Goal: Task Accomplishment & Management: Manage account settings

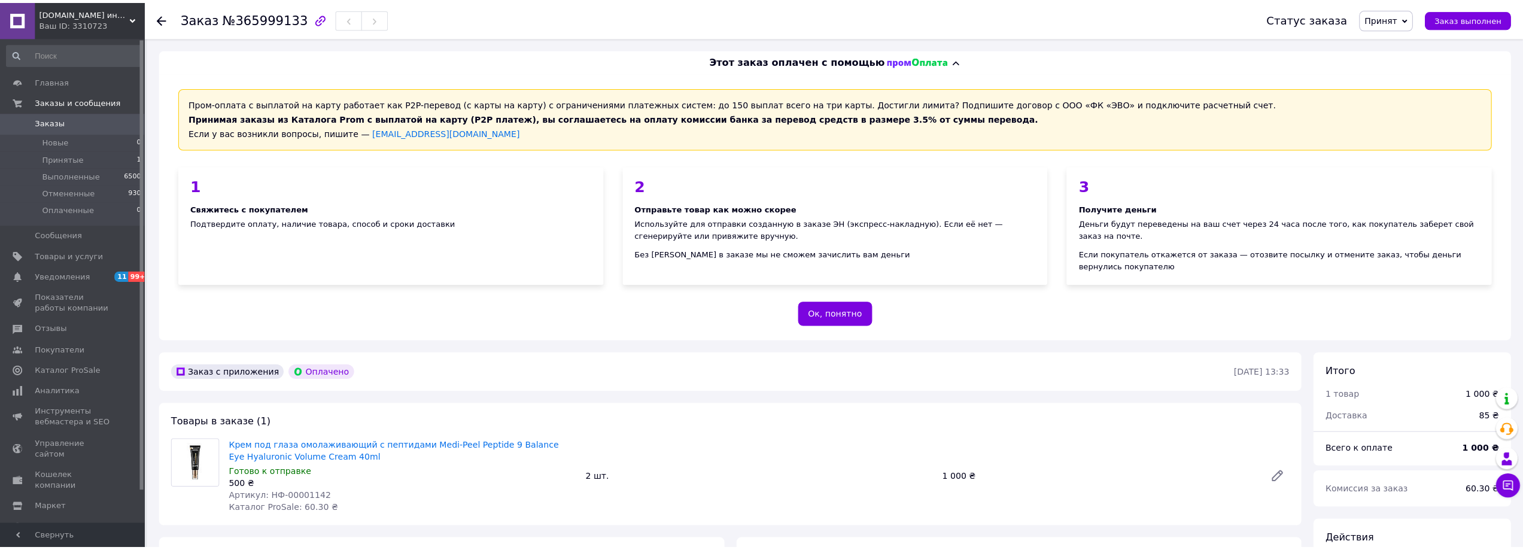
scroll to position [239, 0]
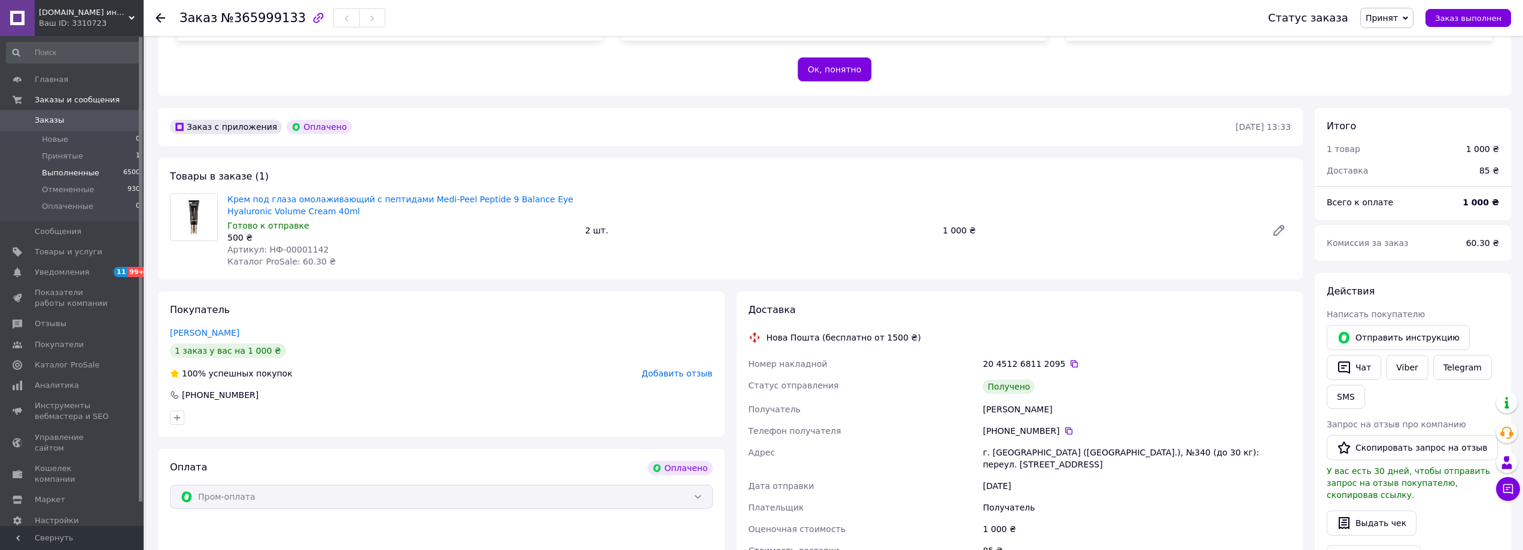
click at [77, 175] on span "Выполненные" at bounding box center [70, 173] width 57 height 11
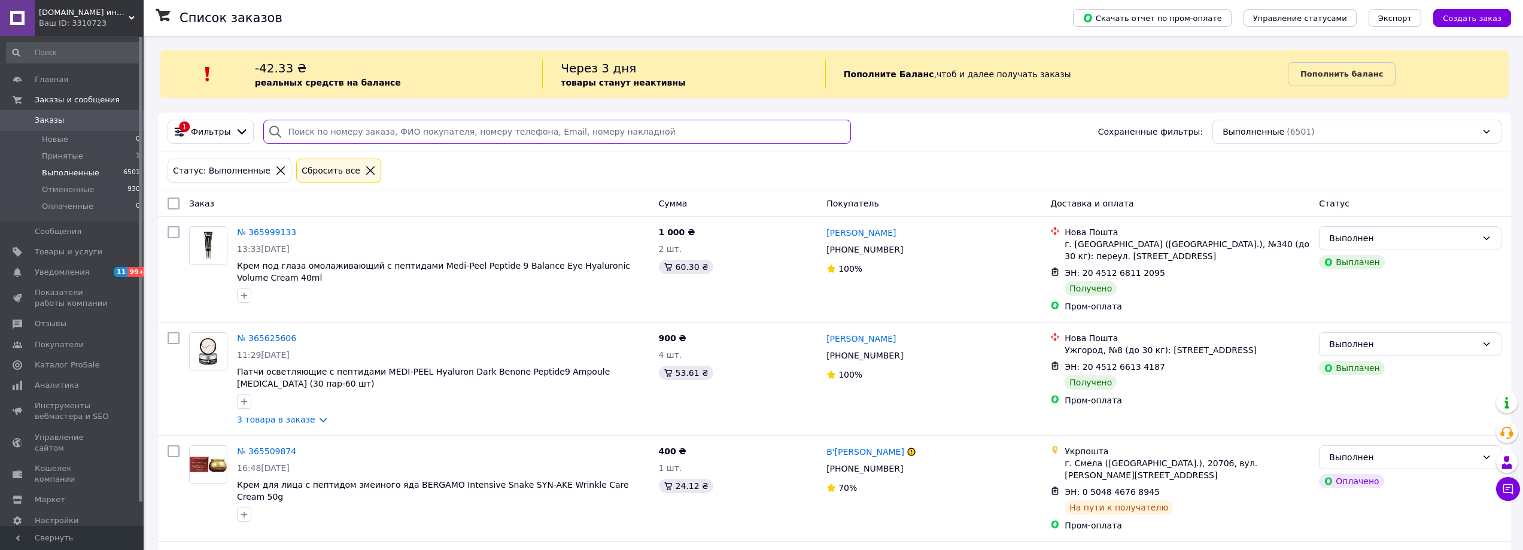
click at [318, 127] on input "search" at bounding box center [557, 132] width 588 height 24
paste input "365625606"
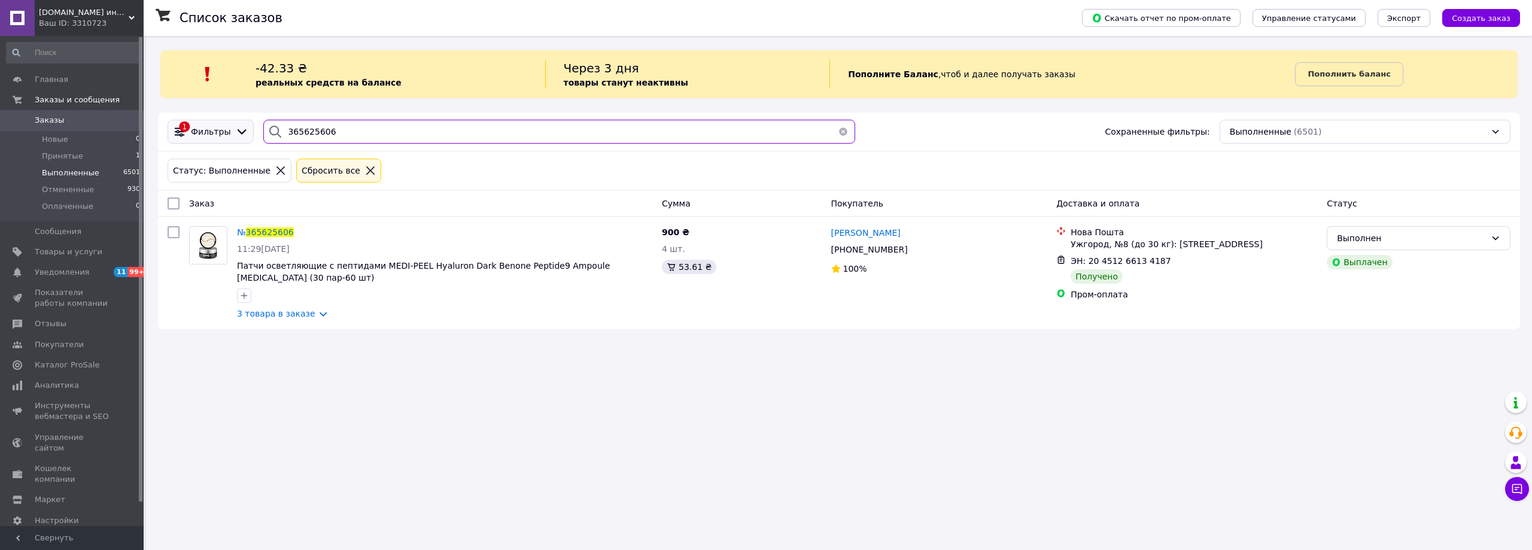
drag, startPoint x: 266, startPoint y: 126, endPoint x: 205, endPoint y: 128, distance: 61.1
click at [207, 128] on div "1 Фильтры 365625606 Сохраненные фильтры: Выполненные (6501)" at bounding box center [839, 132] width 1352 height 24
paste input "271364"
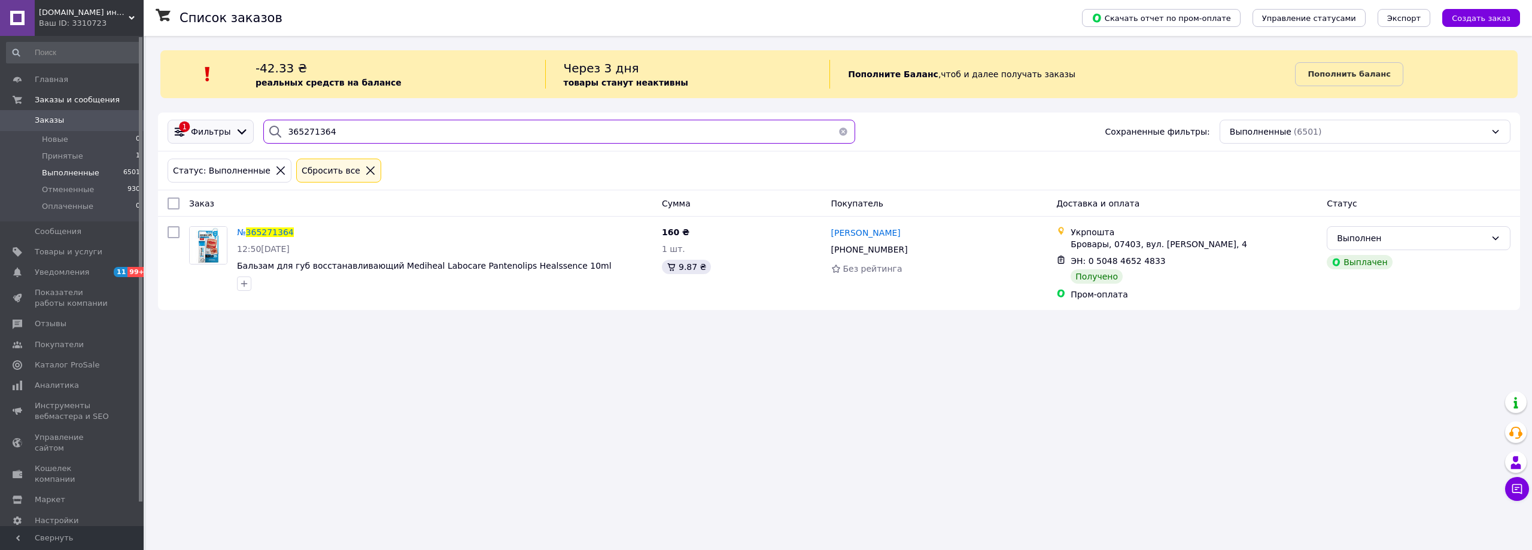
drag, startPoint x: 256, startPoint y: 131, endPoint x: 220, endPoint y: 132, distance: 35.9
click at [225, 132] on div "1 Фильтры 365271364 Сохраненные фильтры: Выполненные (6501)" at bounding box center [839, 132] width 1352 height 24
paste input "999133"
type input "365999133"
click at [45, 151] on span "Принятые" at bounding box center [62, 156] width 41 height 11
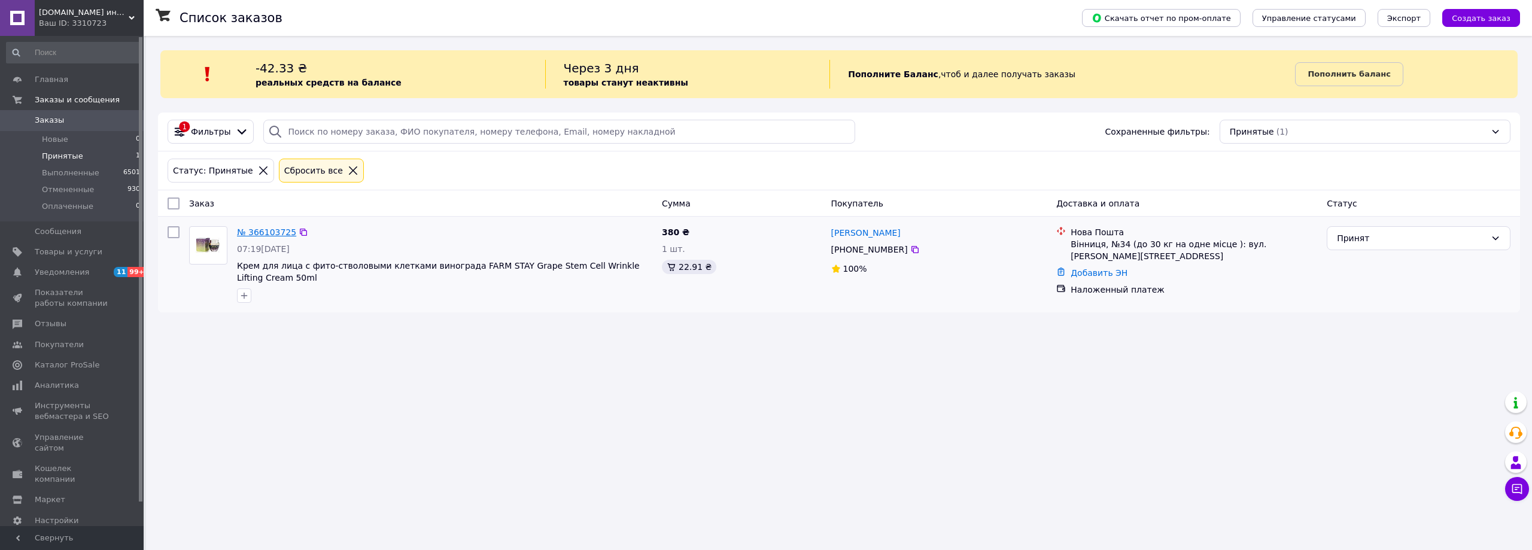
click at [265, 229] on link "№ 366103725" at bounding box center [266, 232] width 59 height 10
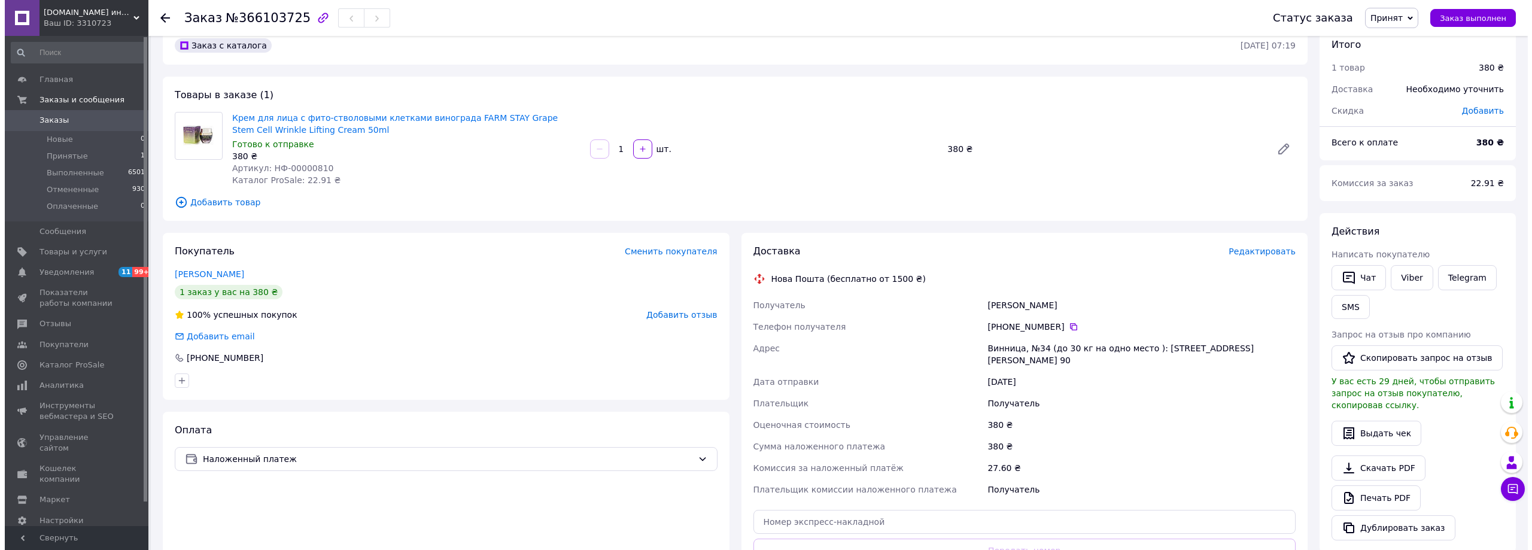
scroll to position [60, 0]
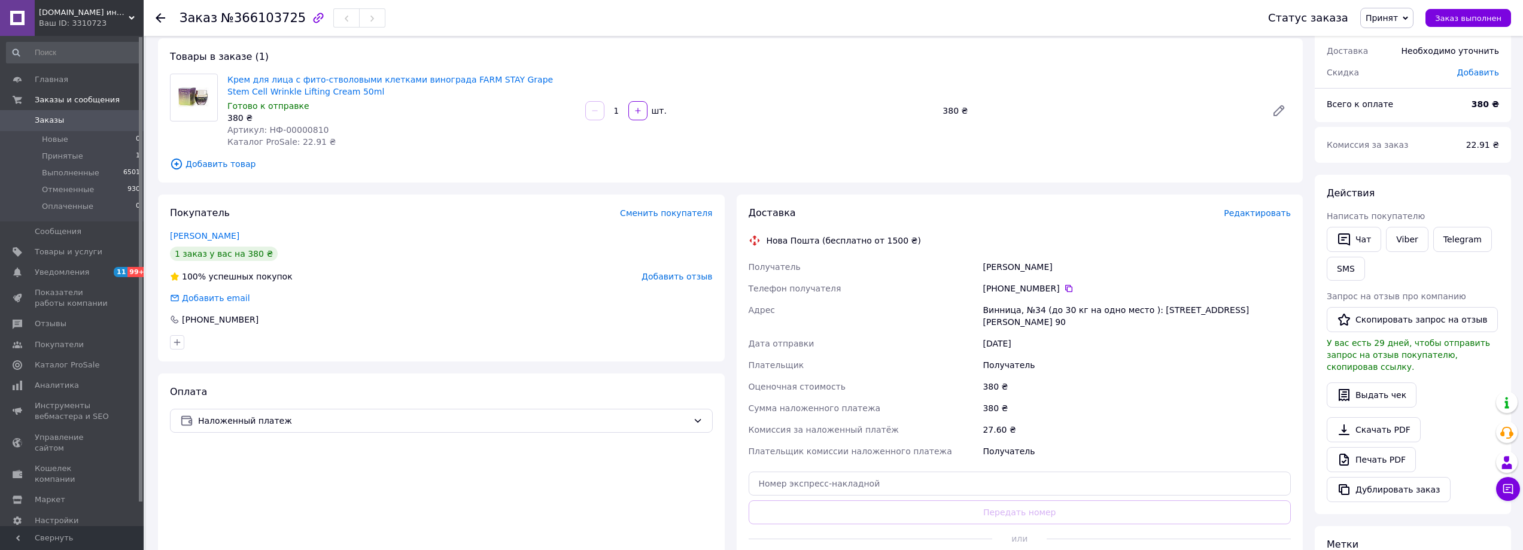
drag, startPoint x: 1283, startPoint y: 309, endPoint x: 977, endPoint y: 269, distance: 308.4
click at [979, 269] on div "Получатель [PERSON_NAME] Телефон получателя [PHONE_NUMBER]   [PERSON_NAME], №34…" at bounding box center [1020, 359] width 548 height 206
copy div "Получатель [PERSON_NAME] Телефон получателя [PHONE_NUMBER]   [PERSON_NAME], №34…"
click at [1304, 221] on div "Доставка Редактировать Нова Пошта (бесплатно от 1500 ₴) Получатель [PERSON_NAME…" at bounding box center [1020, 391] width 579 height 395
click at [1260, 220] on div "Доставка Редактировать" at bounding box center [1020, 213] width 543 height 14
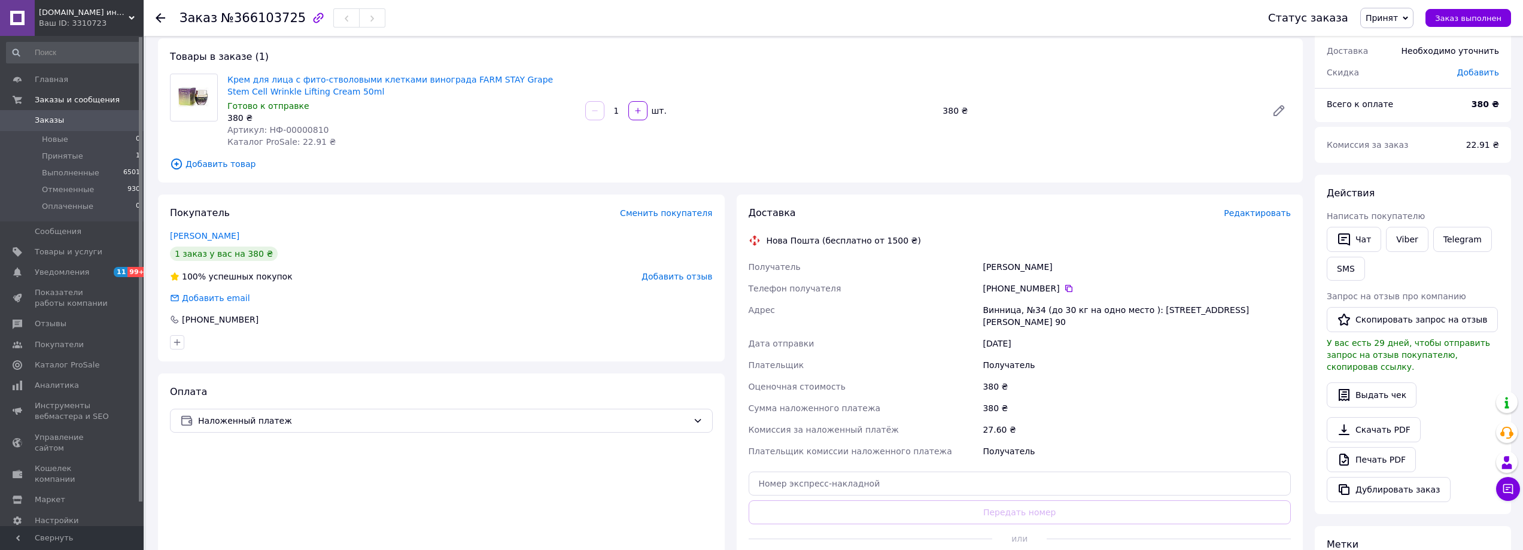
click at [1259, 215] on span "Редактировать" at bounding box center [1257, 213] width 67 height 10
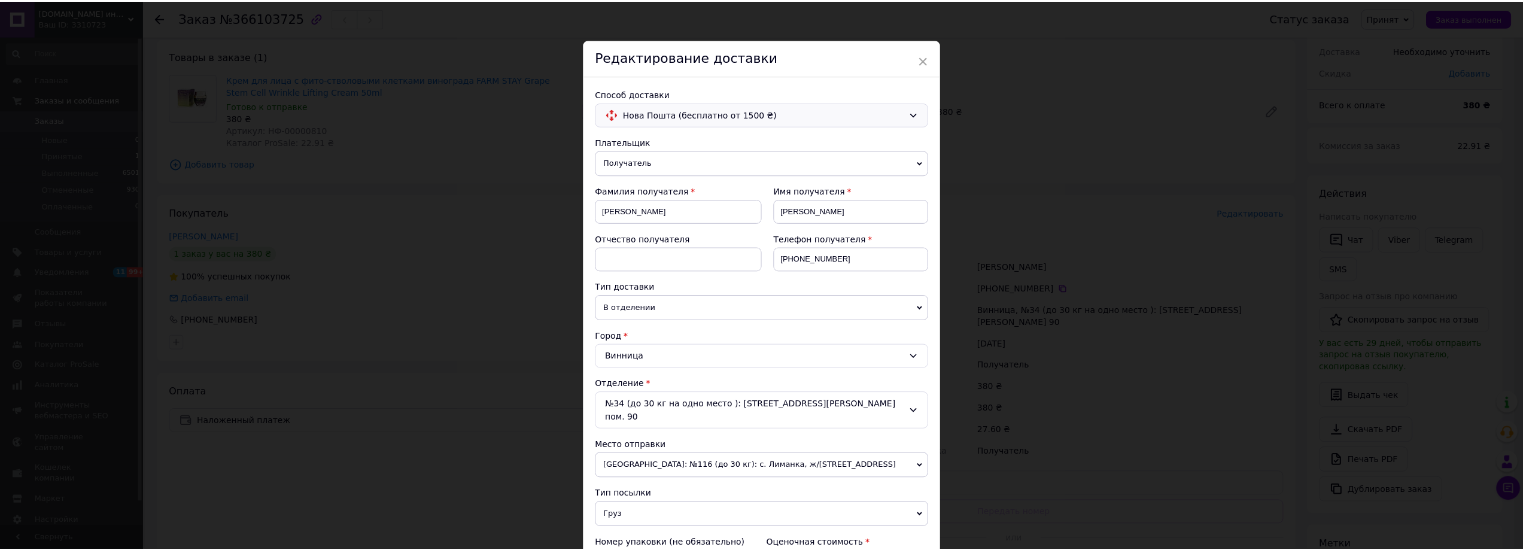
scroll to position [0, 0]
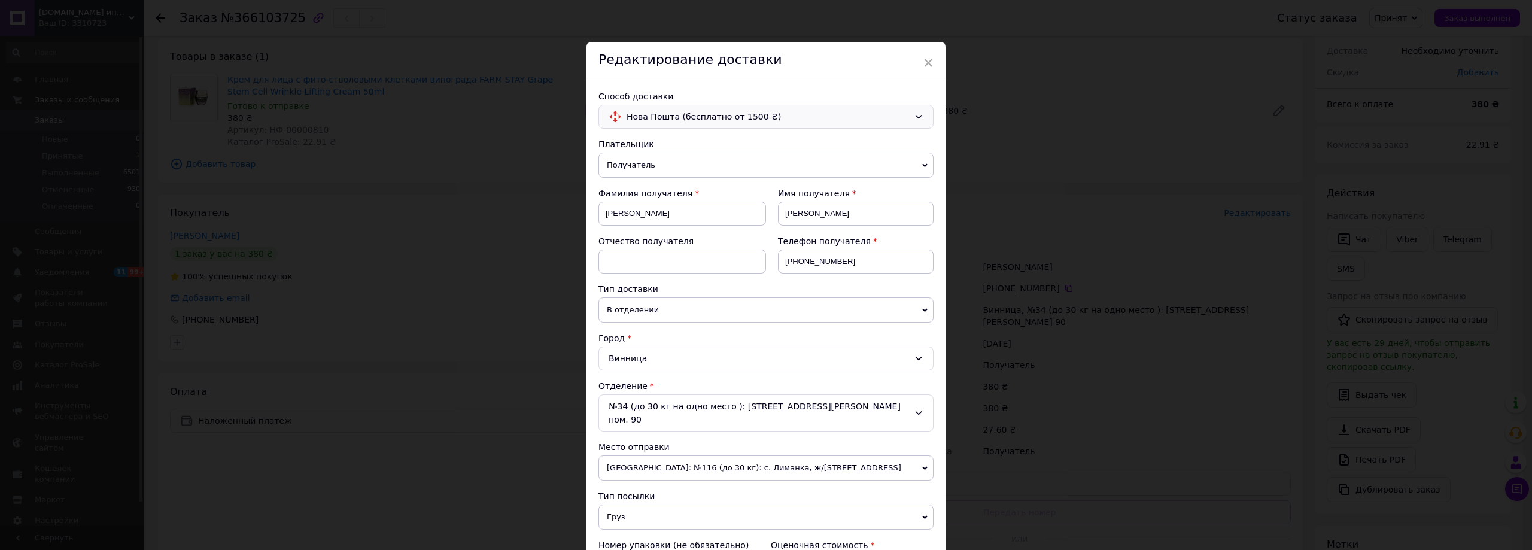
click at [931, 54] on span "×" at bounding box center [928, 63] width 11 height 20
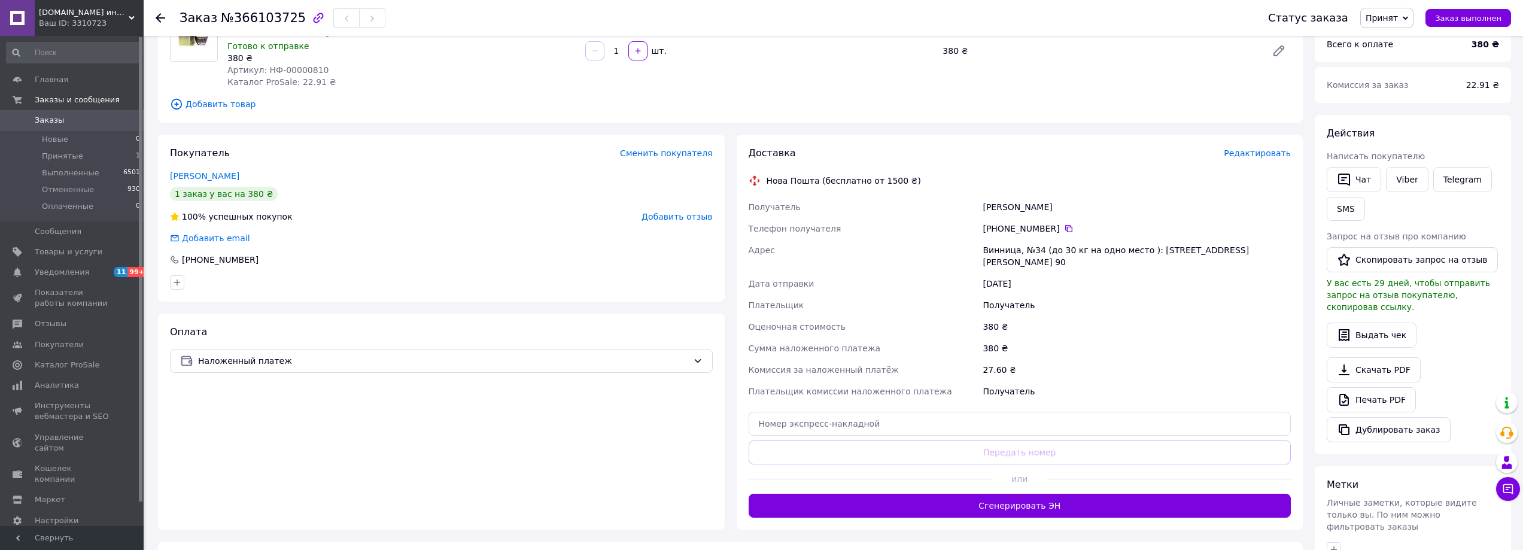
scroll to position [180, 0]
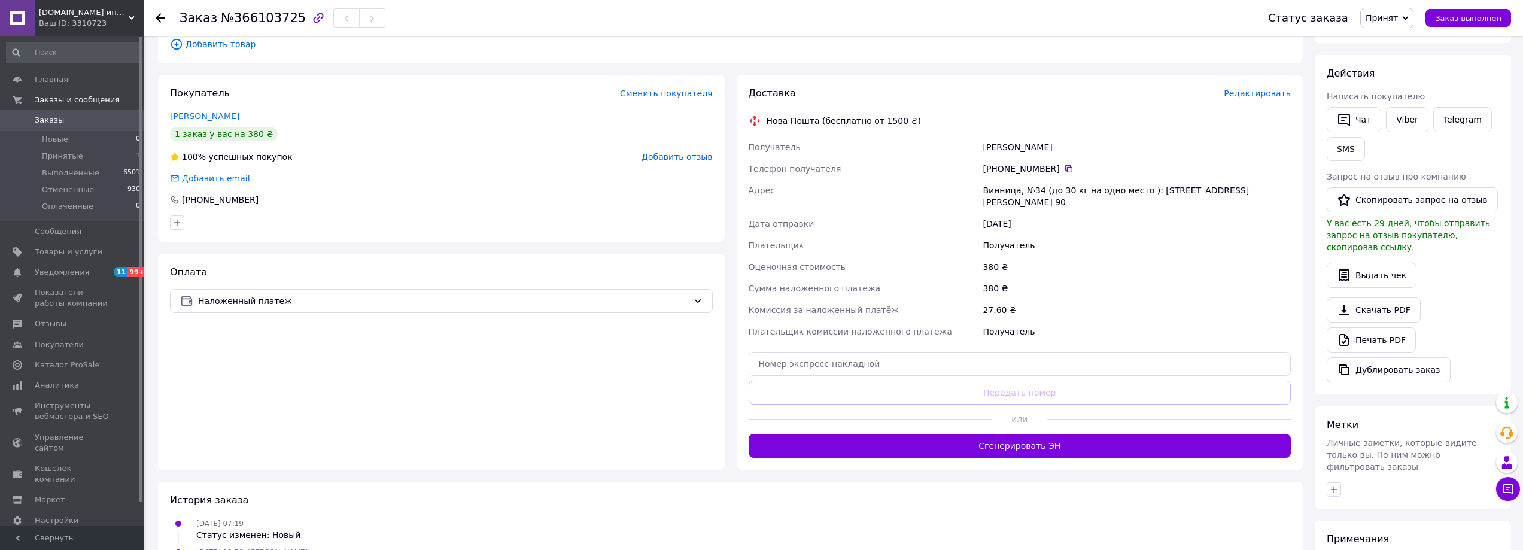
click at [1025, 434] on button "Сгенерировать ЭН" at bounding box center [1020, 446] width 543 height 24
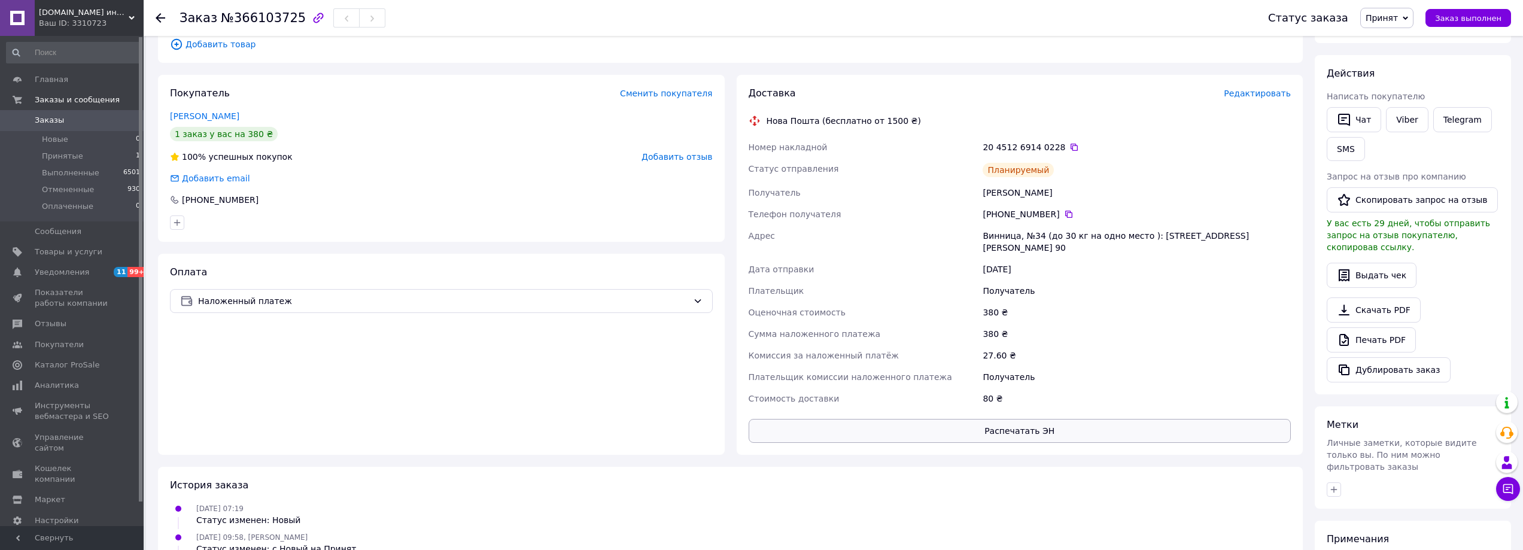
click at [1082, 421] on button "Распечатать ЭН" at bounding box center [1020, 431] width 543 height 24
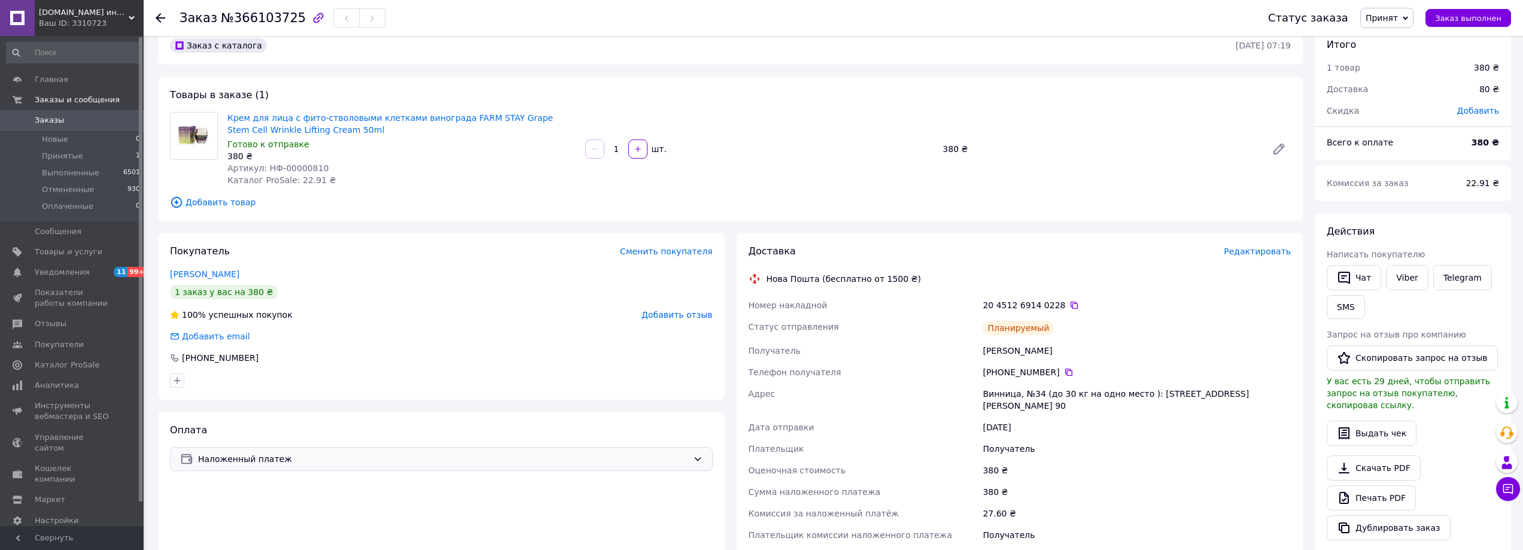
scroll to position [0, 0]
